Goal: Transaction & Acquisition: Download file/media

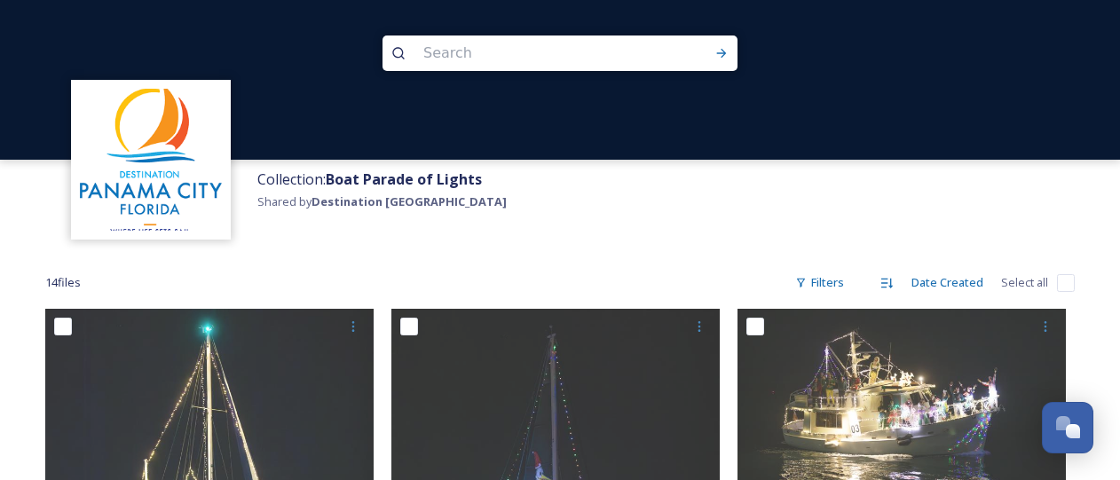
scroll to position [621, 0]
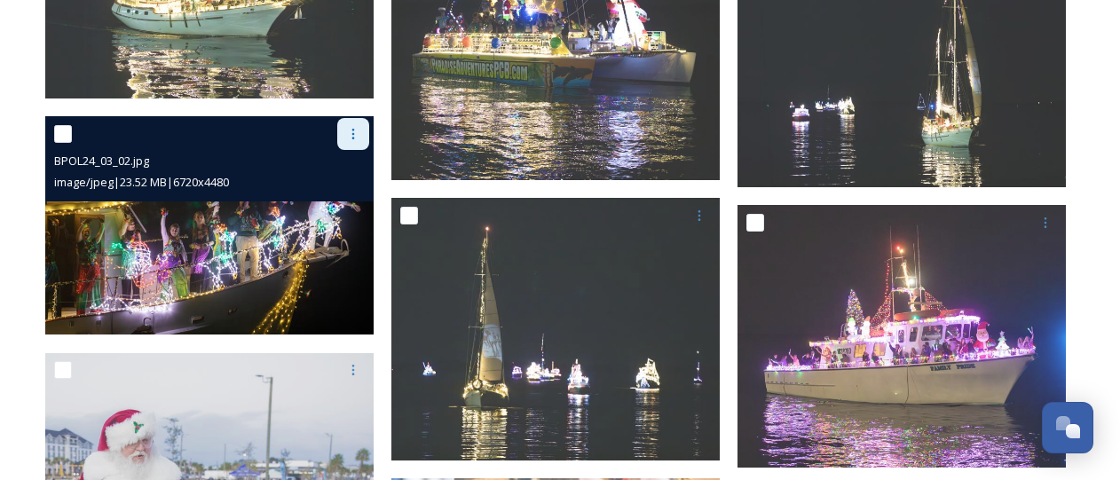
click at [354, 121] on div at bounding box center [353, 134] width 32 height 32
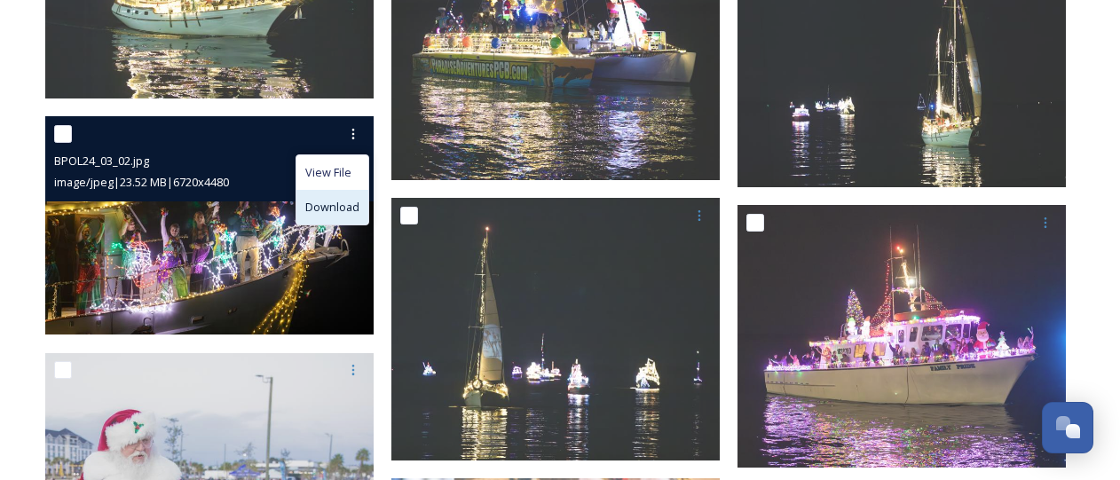
click at [336, 207] on span "Download" at bounding box center [332, 207] width 54 height 17
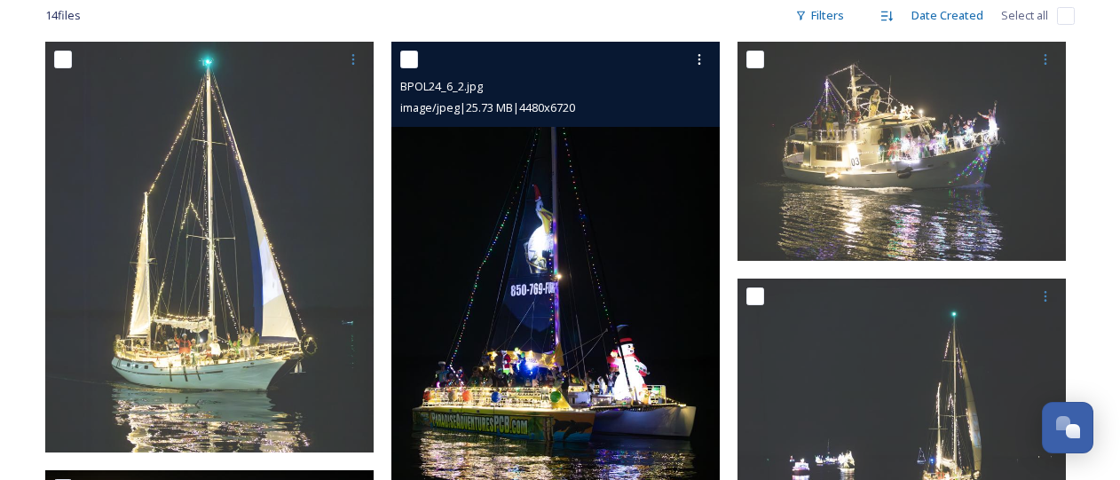
scroll to position [266, 0]
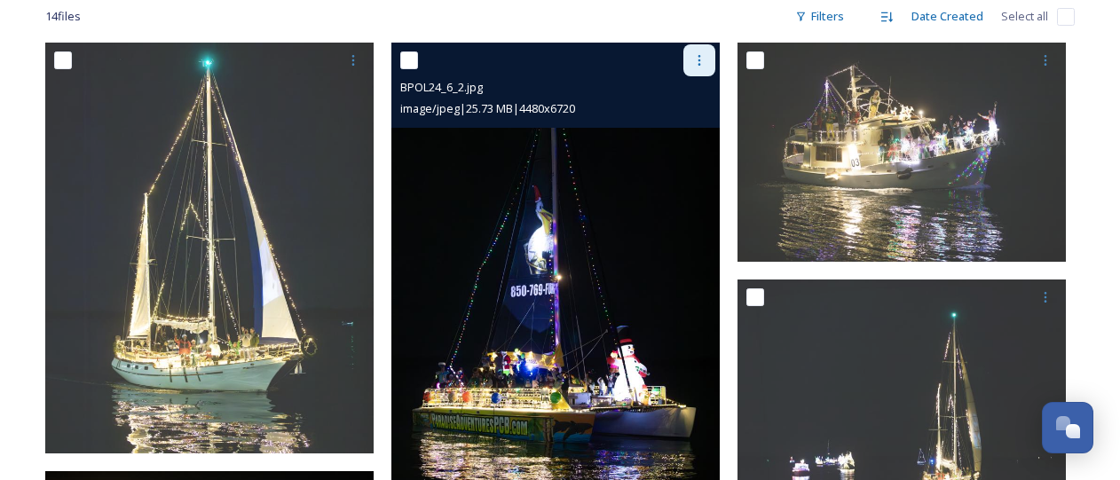
click at [705, 59] on icon at bounding box center [699, 60] width 14 height 14
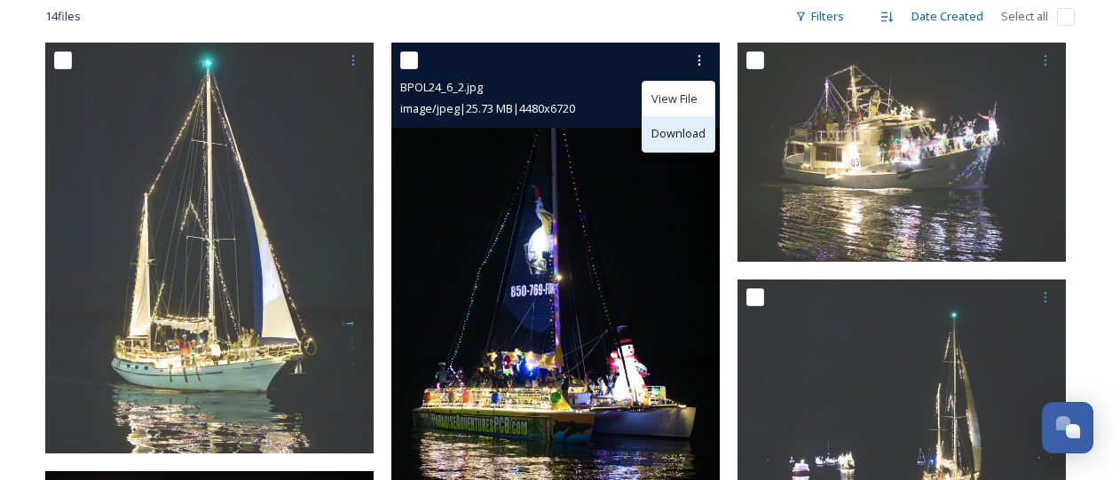
click at [685, 128] on span "Download" at bounding box center [678, 133] width 54 height 17
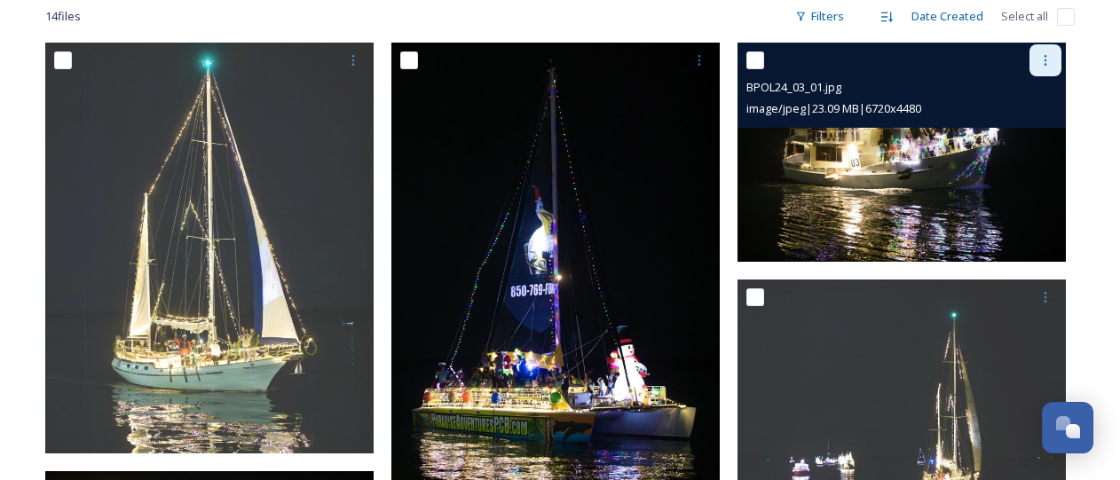
click at [1049, 61] on icon at bounding box center [1045, 60] width 14 height 14
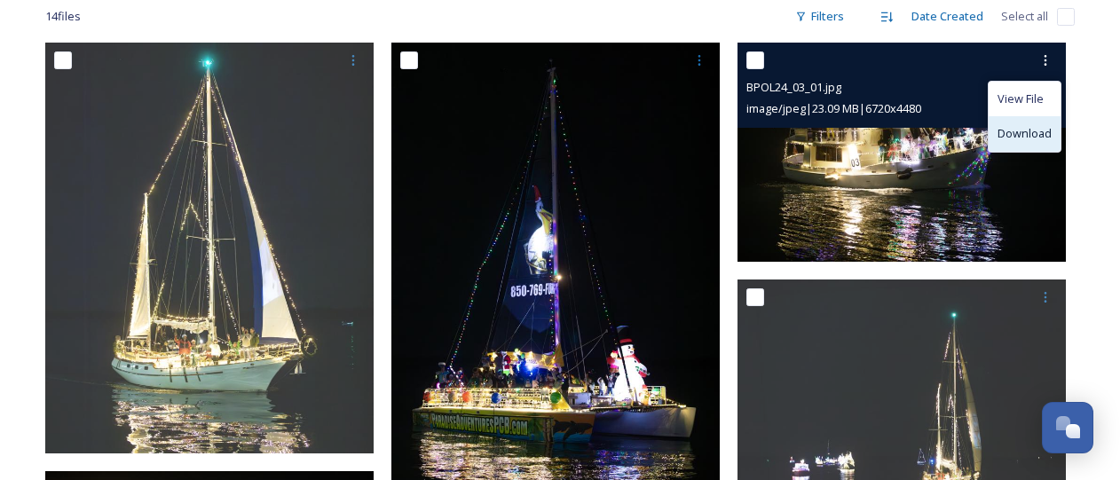
click at [1022, 135] on span "Download" at bounding box center [1024, 133] width 54 height 17
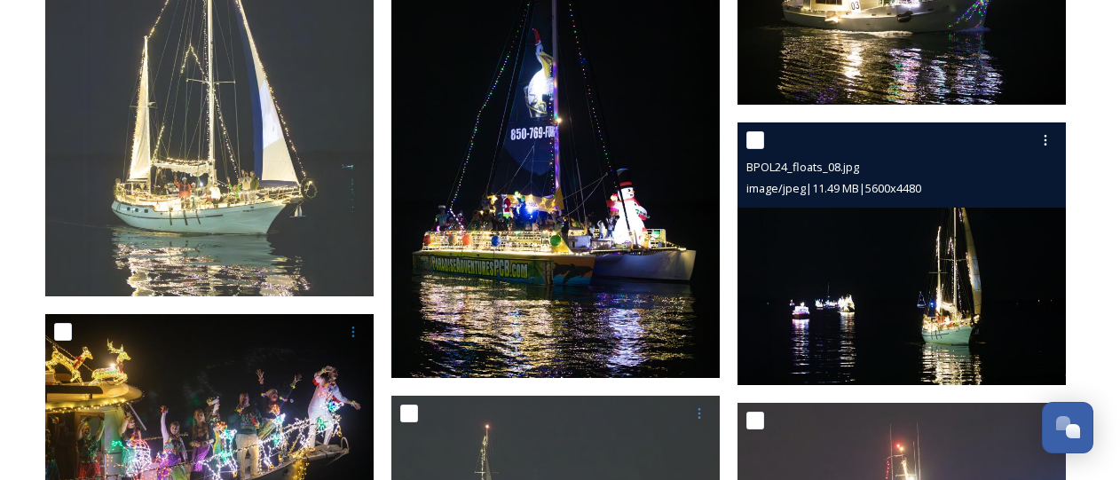
scroll to position [444, 0]
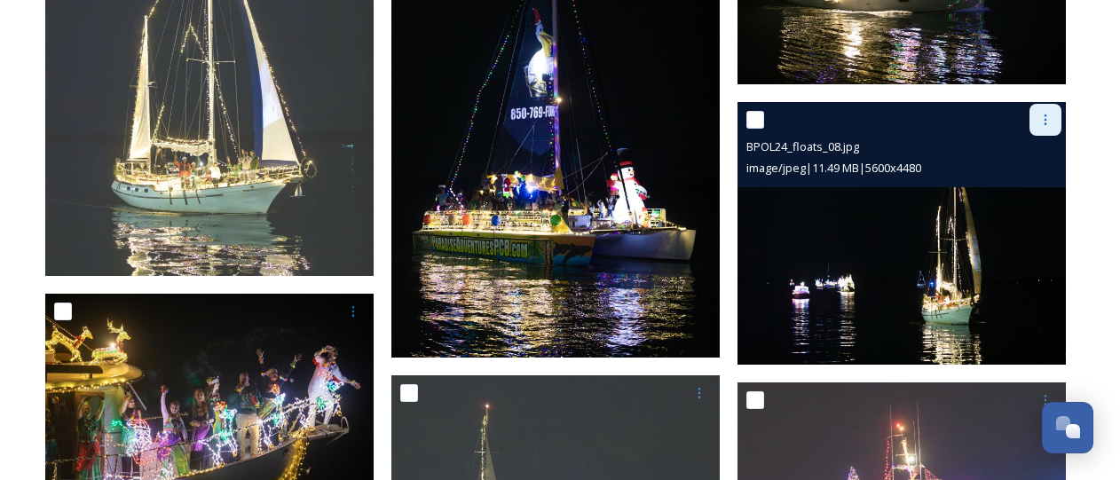
click at [1043, 113] on icon at bounding box center [1045, 120] width 14 height 14
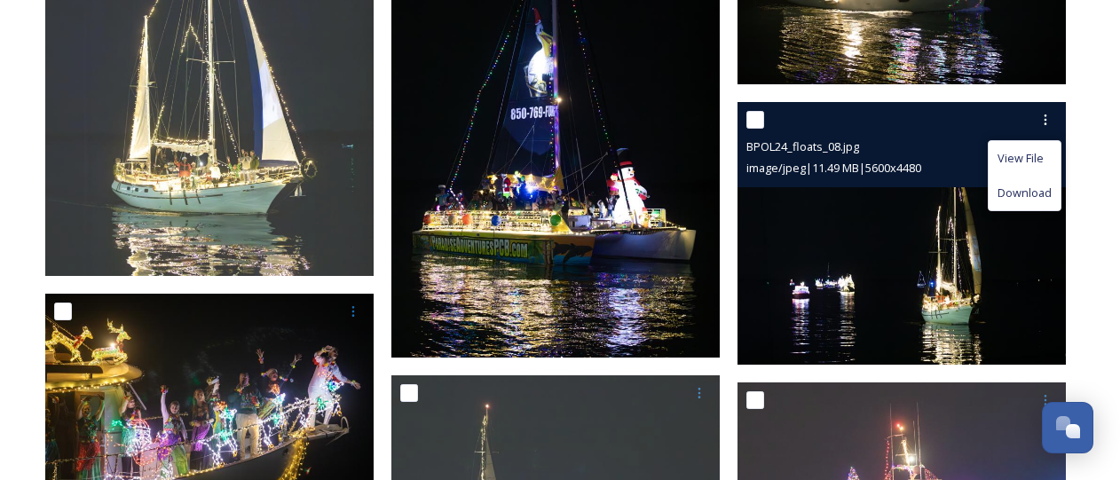
click at [1025, 191] on span "Download" at bounding box center [1024, 193] width 54 height 17
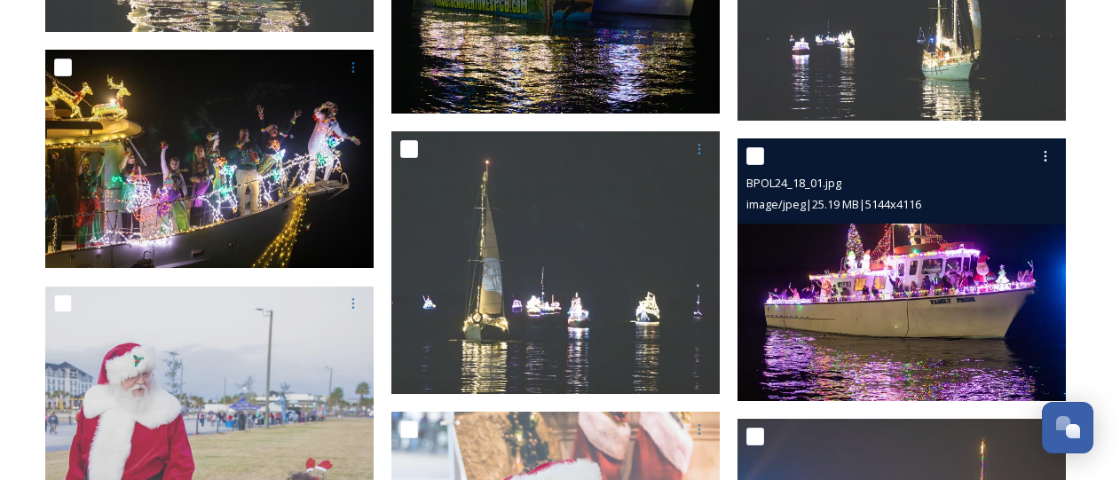
scroll to position [710, 0]
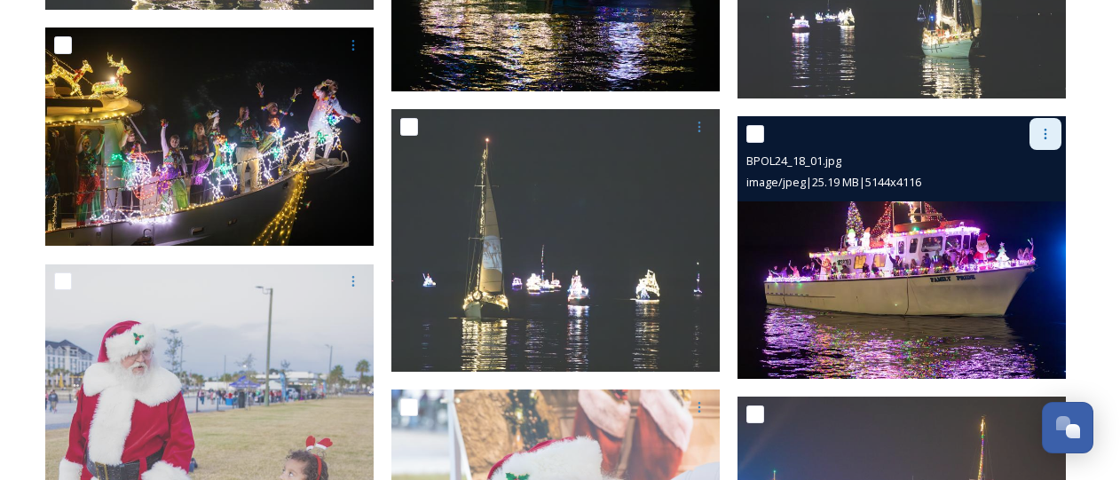
click at [1039, 127] on icon at bounding box center [1045, 134] width 14 height 14
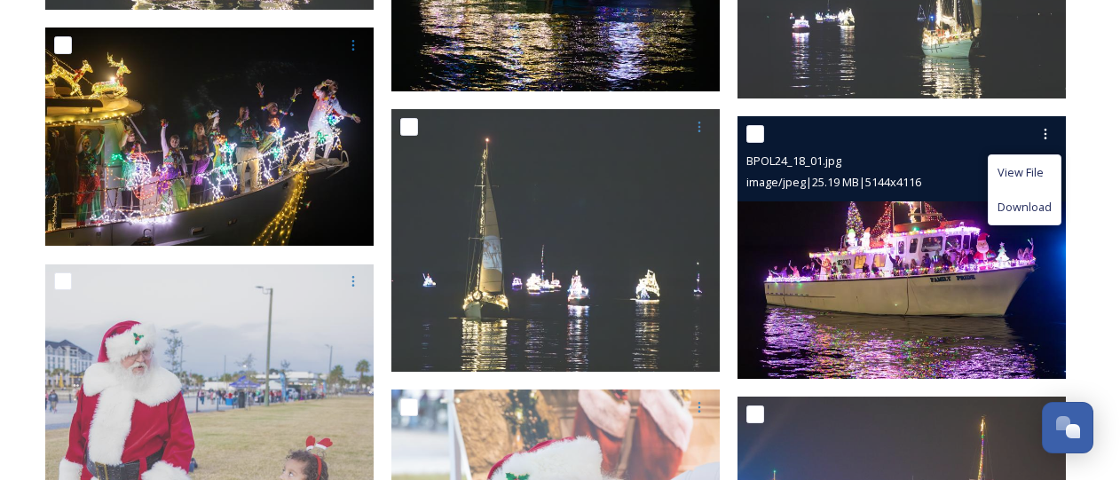
click at [1013, 209] on span "Download" at bounding box center [1024, 207] width 54 height 17
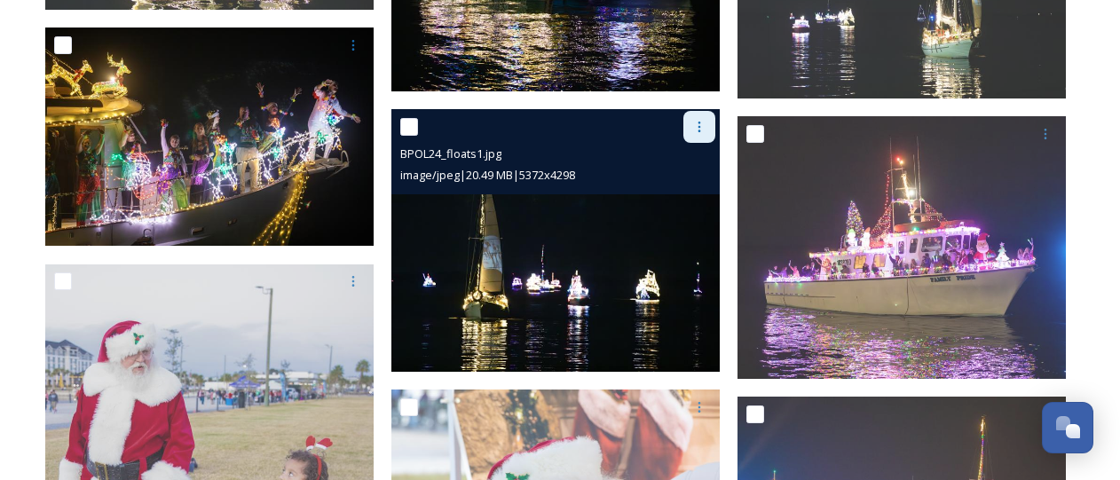
click at [701, 120] on icon at bounding box center [699, 127] width 14 height 14
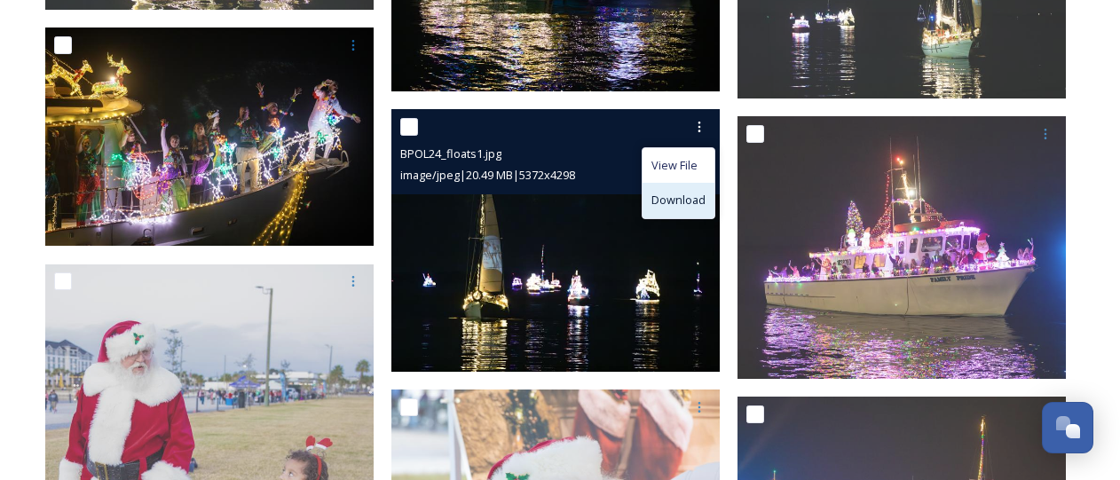
click at [702, 199] on span "Download" at bounding box center [678, 200] width 54 height 17
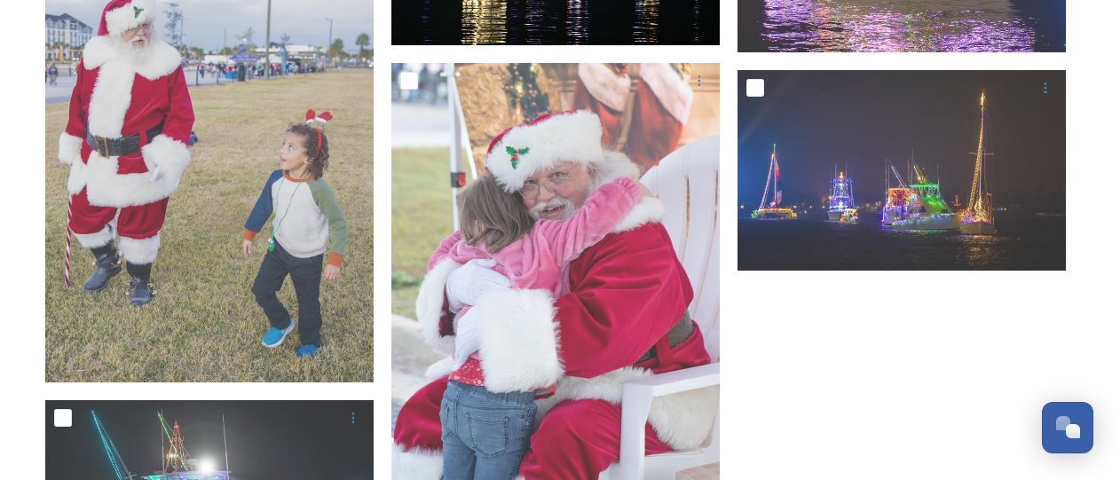
scroll to position [1065, 0]
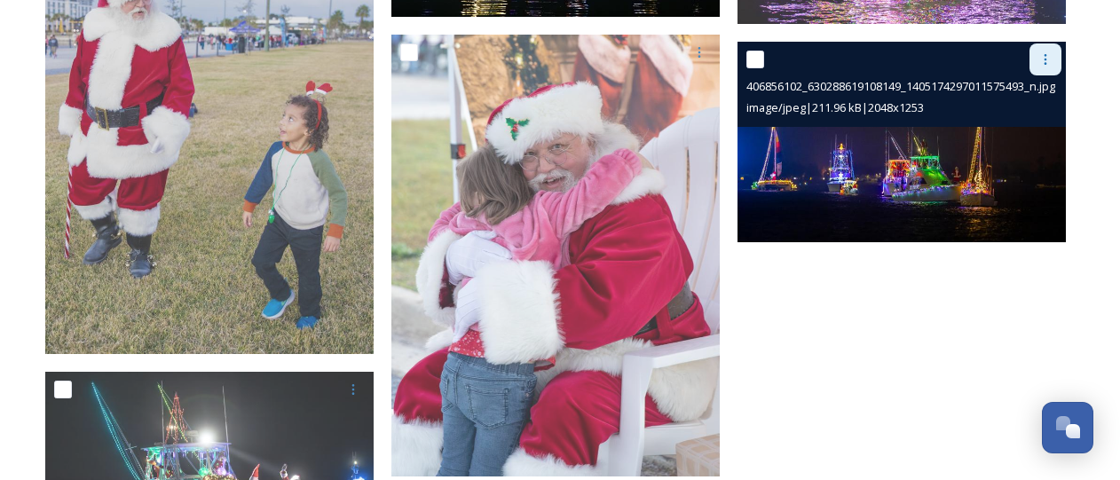
click at [1045, 58] on icon at bounding box center [1045, 59] width 3 height 11
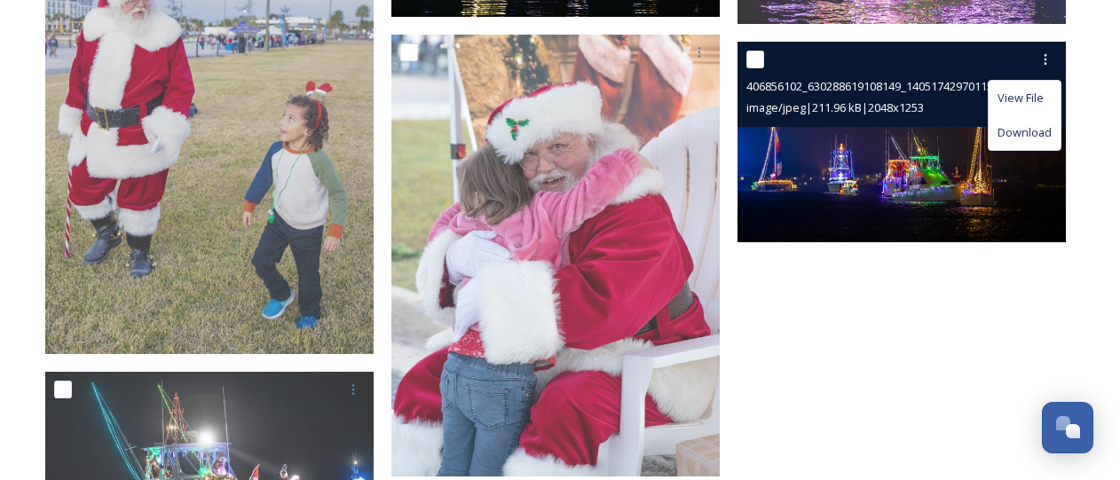
click at [1016, 141] on div "Download" at bounding box center [1024, 132] width 72 height 35
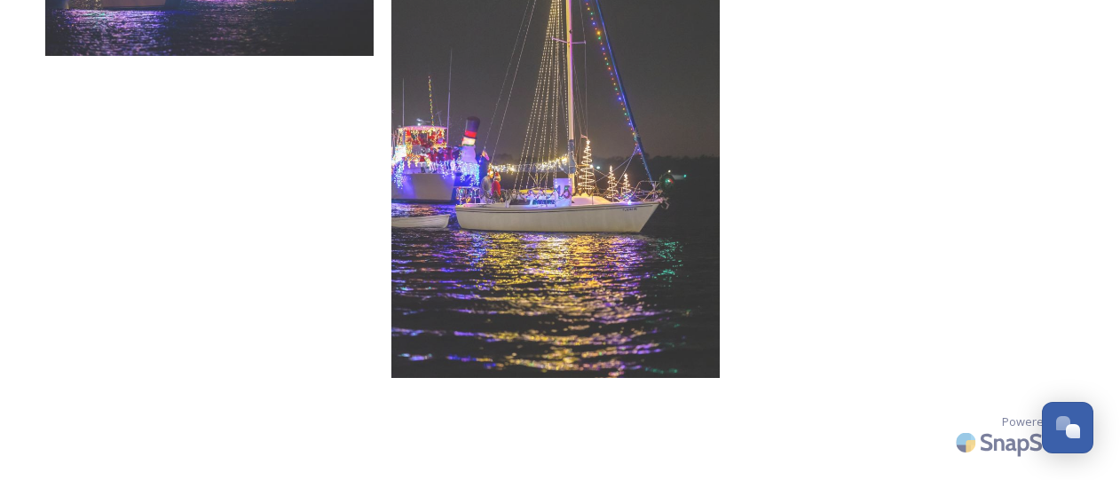
scroll to position [1553, 0]
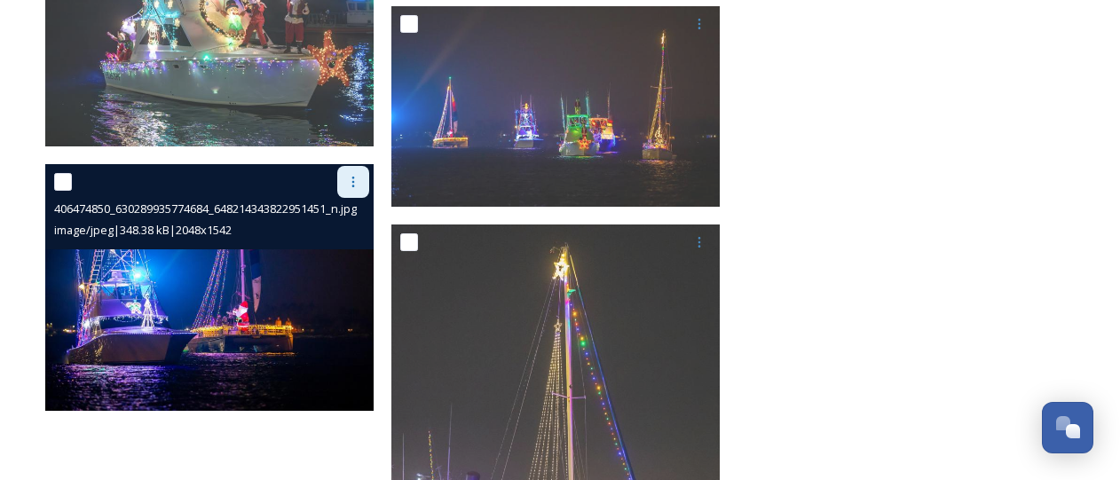
click at [350, 175] on icon at bounding box center [353, 182] width 14 height 14
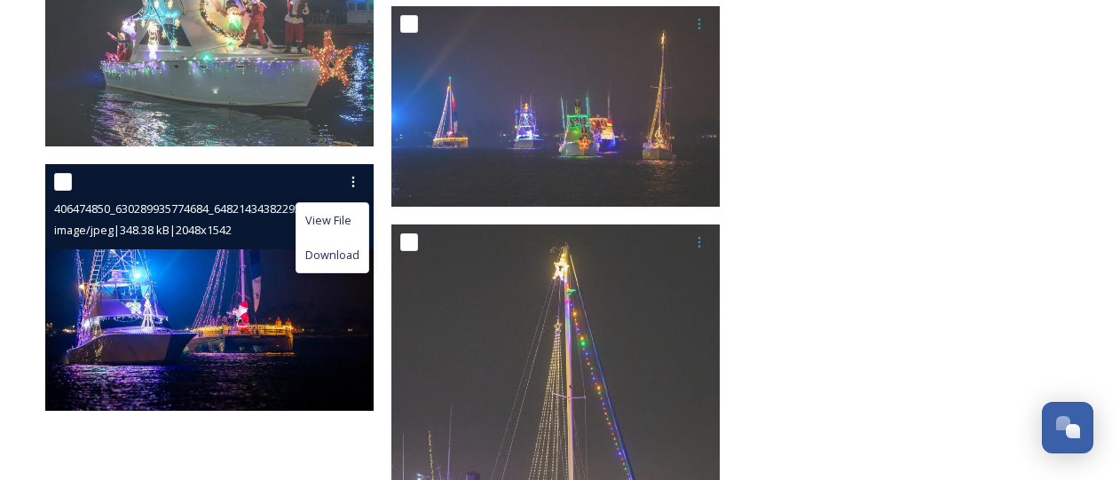
click at [356, 252] on span "Download" at bounding box center [332, 255] width 54 height 17
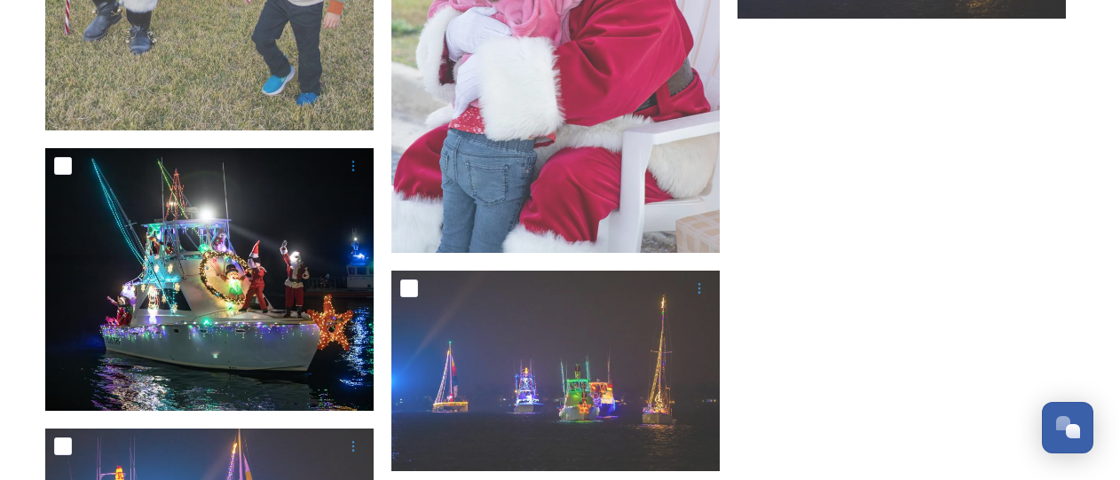
scroll to position [1287, 0]
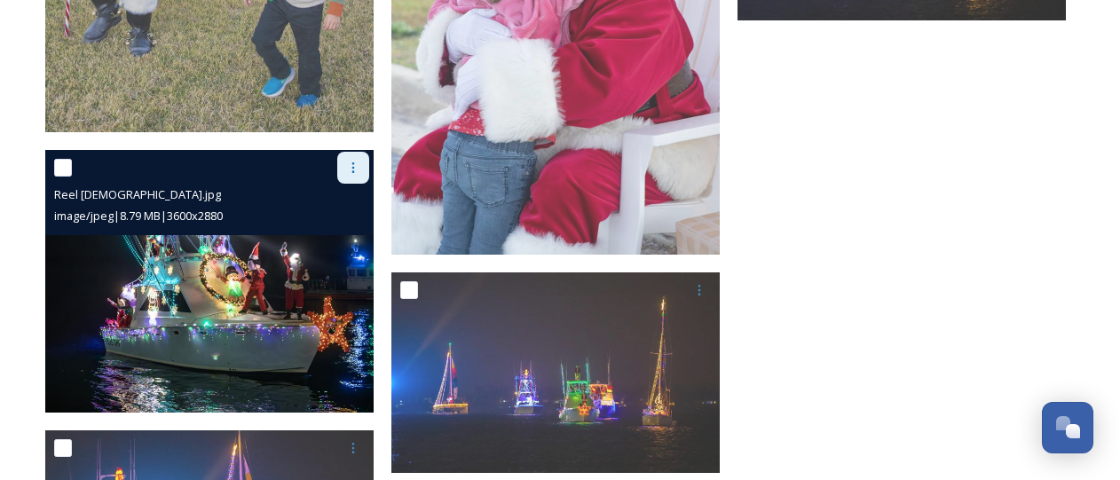
click at [353, 162] on icon at bounding box center [353, 167] width 3 height 11
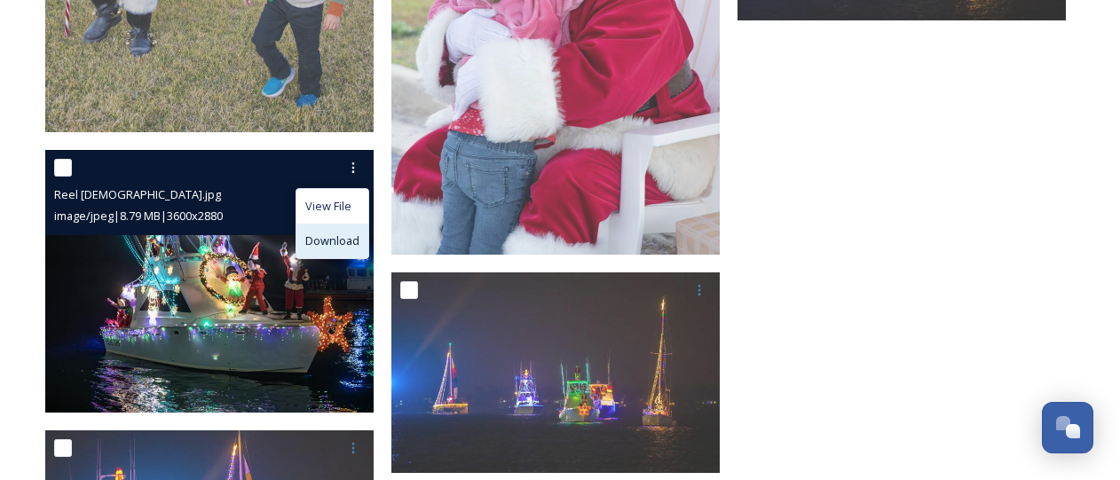
click at [342, 256] on div "View File Download" at bounding box center [332, 223] width 74 height 71
click at [332, 243] on span "Download" at bounding box center [332, 240] width 54 height 17
